Goal: Check status: Check status

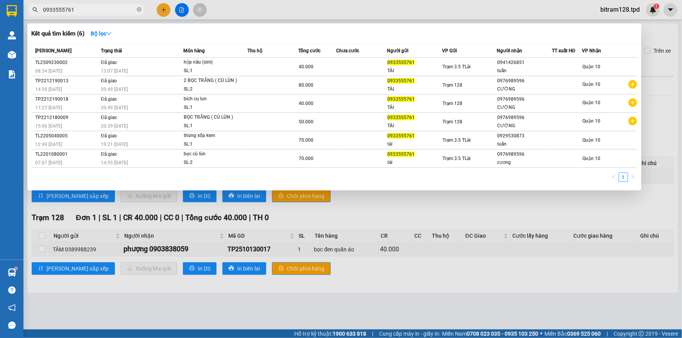
drag, startPoint x: 373, startPoint y: 282, endPoint x: 320, endPoint y: 301, distance: 56.7
click at [374, 283] on div at bounding box center [341, 169] width 682 height 338
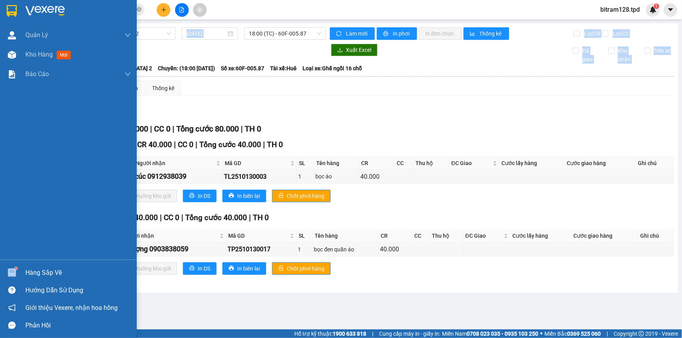
drag, startPoint x: 21, startPoint y: 272, endPoint x: 16, endPoint y: 273, distance: 5.2
click at [18, 273] on section "Kết quả tìm kiếm ( 6 ) Bộ lọc Mã ĐH Trạng thái Món hàng Thu hộ Tổng cước Chưa c…" at bounding box center [341, 169] width 682 height 338
click at [8, 273] on img at bounding box center [12, 273] width 8 height 8
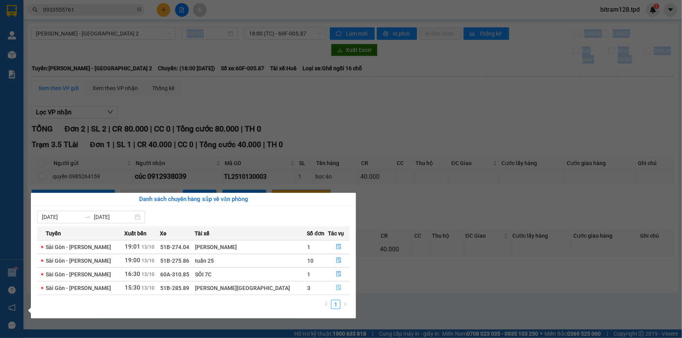
click at [338, 286] on button "button" at bounding box center [338, 288] width 21 height 13
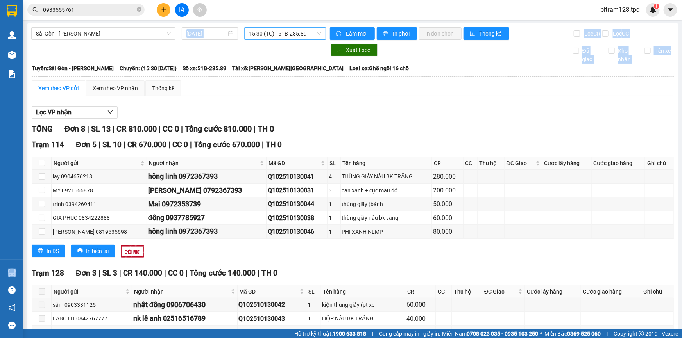
click at [300, 35] on span "15:30 (TC) - 51B-285.89" at bounding box center [285, 34] width 72 height 12
drag, startPoint x: 144, startPoint y: 38, endPoint x: 132, endPoint y: 46, distance: 14.5
click at [142, 38] on span "Sài Gòn - [PERSON_NAME]" at bounding box center [103, 34] width 135 height 12
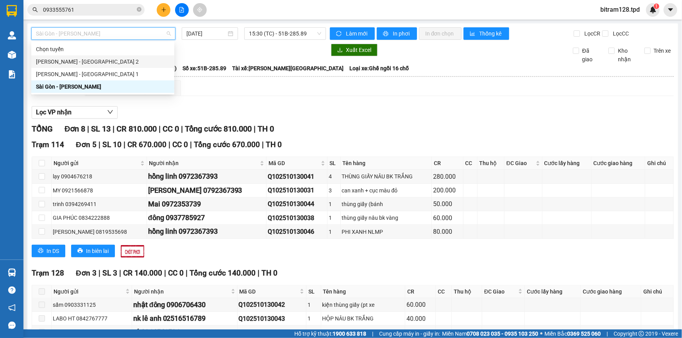
click at [111, 63] on div "[PERSON_NAME] - [GEOGRAPHIC_DATA] 2" at bounding box center [103, 61] width 134 height 9
type input "[DATE]"
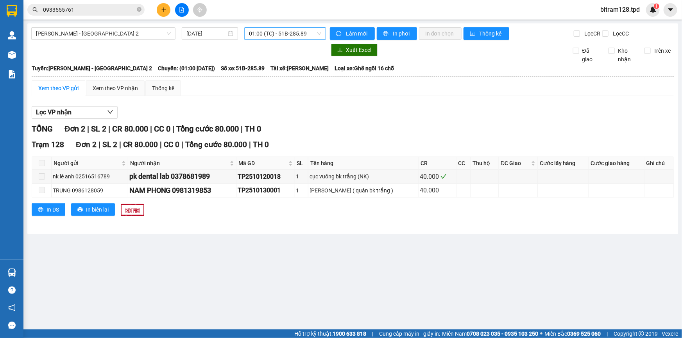
drag, startPoint x: 285, startPoint y: 41, endPoint x: 314, endPoint y: 38, distance: 29.0
click at [291, 43] on div "[PERSON_NAME] - [GEOGRAPHIC_DATA] 2 [DATE] 01:00 (TC) - 51B-285.89 Làm mới In p…" at bounding box center [352, 128] width 651 height 211
click at [319, 35] on span "01:00 (TC) - 51B-285.89" at bounding box center [285, 34] width 72 height 12
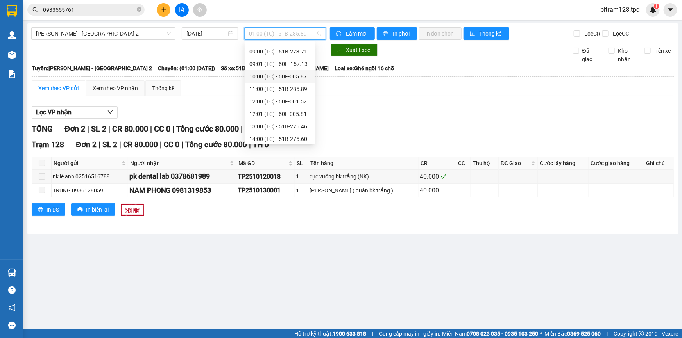
scroll to position [100, 0]
click at [297, 63] on div "12:01 (TC) - 60F-005.81" at bounding box center [279, 62] width 61 height 9
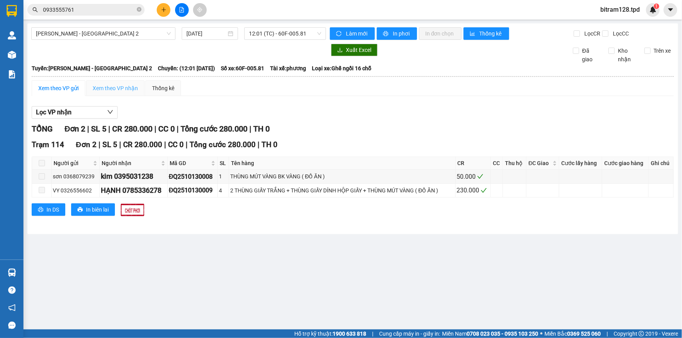
click at [115, 94] on div "Xem theo VP nhận" at bounding box center [115, 89] width 59 height 16
click at [270, 33] on span "12:01 (TC) - 60F-005.81" at bounding box center [285, 34] width 72 height 12
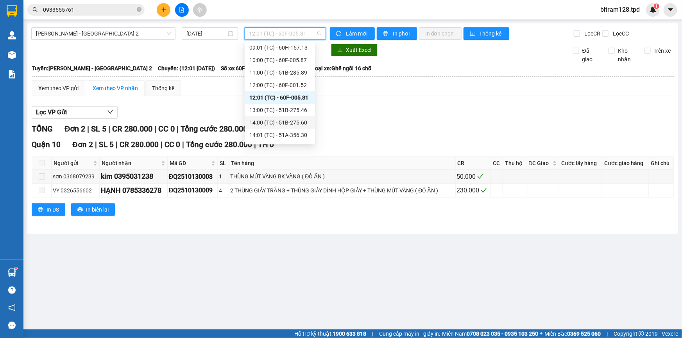
scroll to position [29, 0]
click at [297, 105] on div "11:00 (TC) - 51B-285.89" at bounding box center [279, 108] width 61 height 9
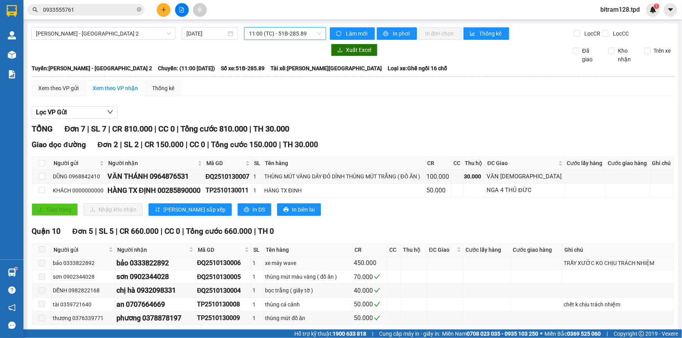
scroll to position [35, 0]
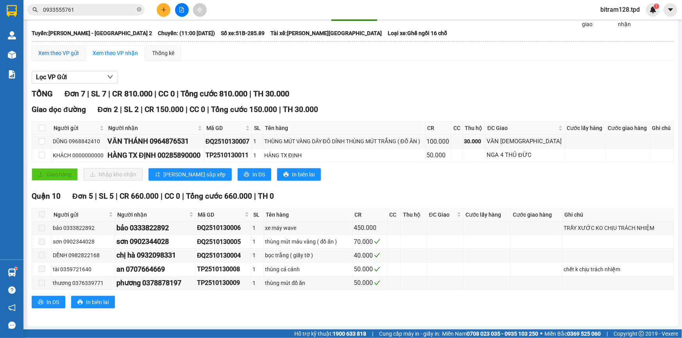
click at [74, 49] on div "Xem theo VP gửi" at bounding box center [58, 53] width 40 height 9
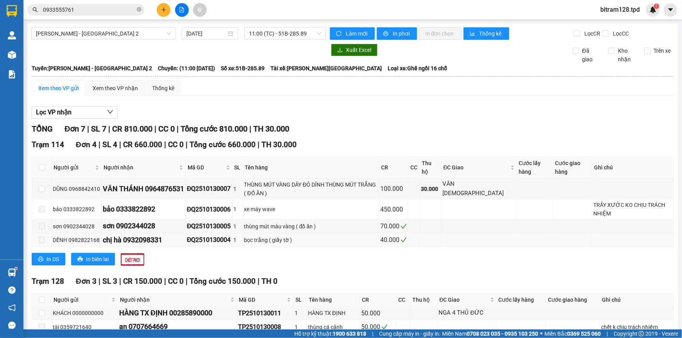
click at [357, 243] on div "bọc trắng ( giấy tờ )" at bounding box center [311, 240] width 134 height 9
